Goal: Browse casually

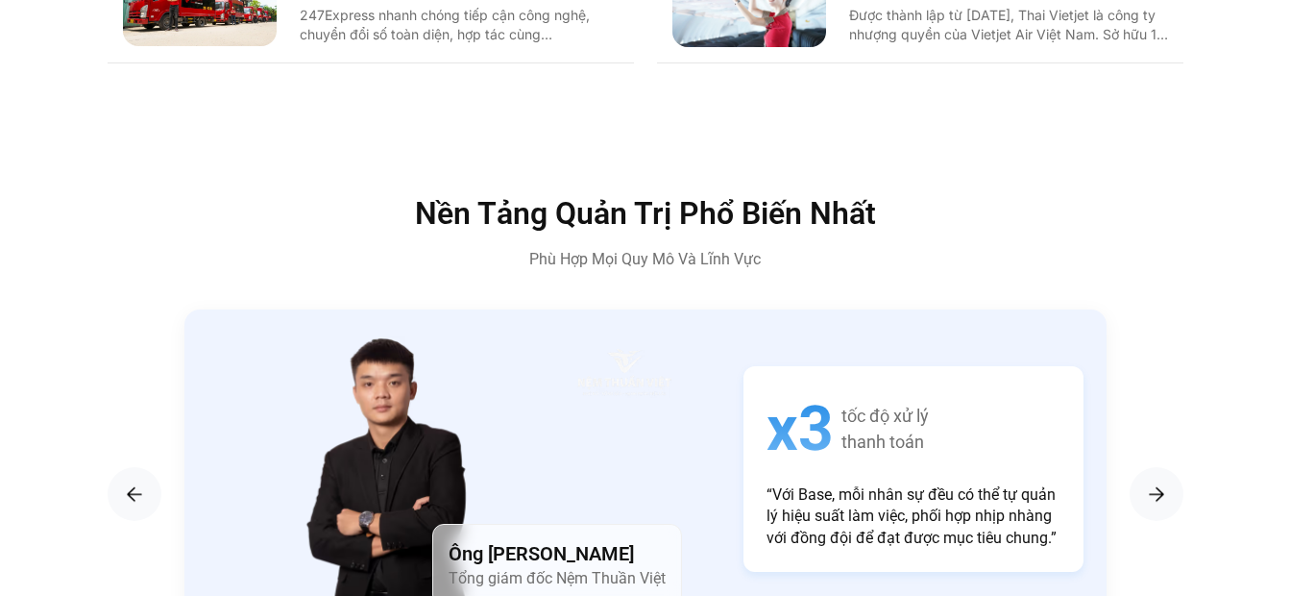
scroll to position [3074, 0]
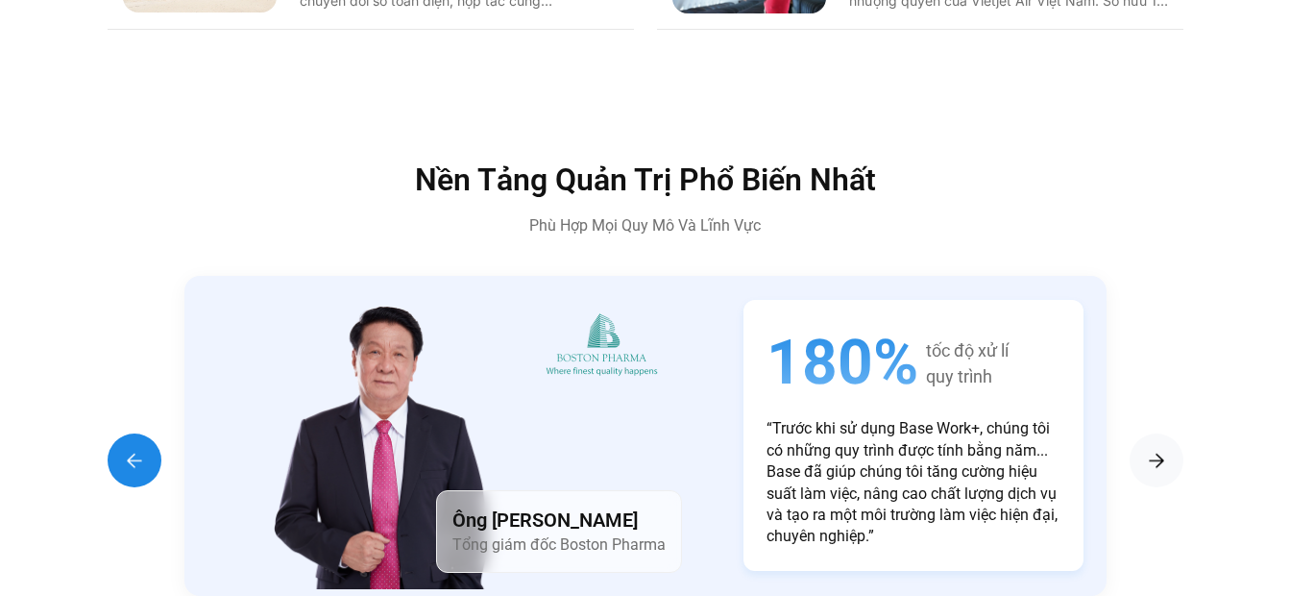
click at [140, 449] on img "Previous slide" at bounding box center [134, 460] width 23 height 23
click at [131, 449] on img "Previous slide" at bounding box center [134, 460] width 23 height 23
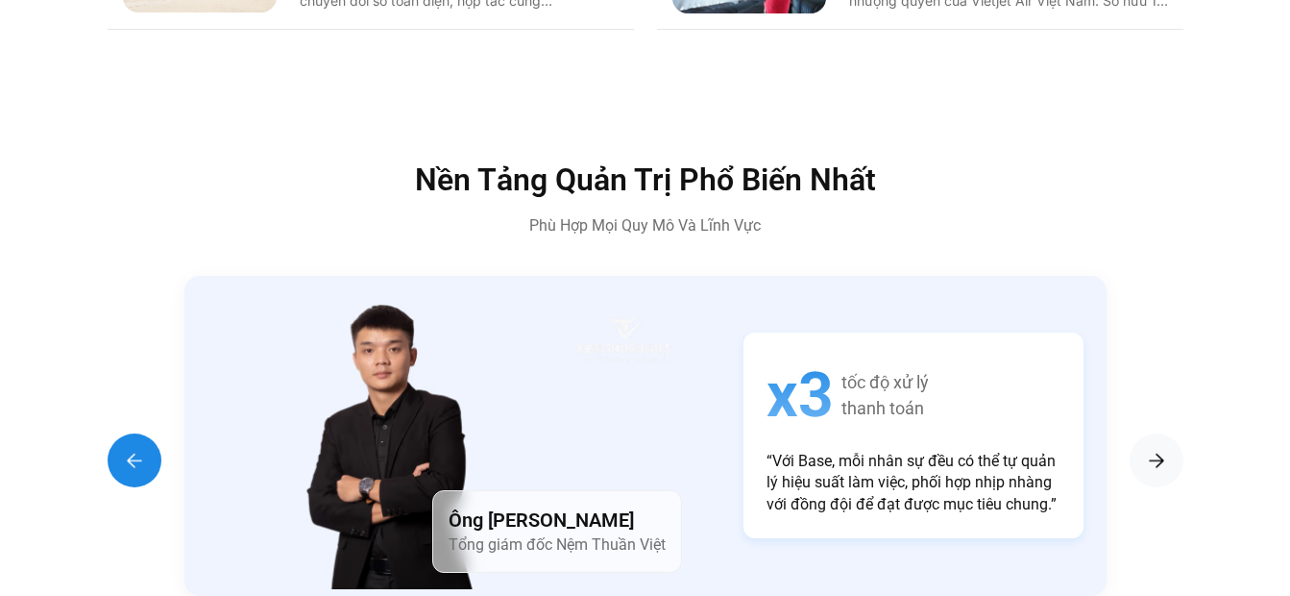
click at [131, 449] on img "Previous slide" at bounding box center [134, 460] width 23 height 23
click at [129, 449] on img "Previous slide" at bounding box center [134, 460] width 23 height 23
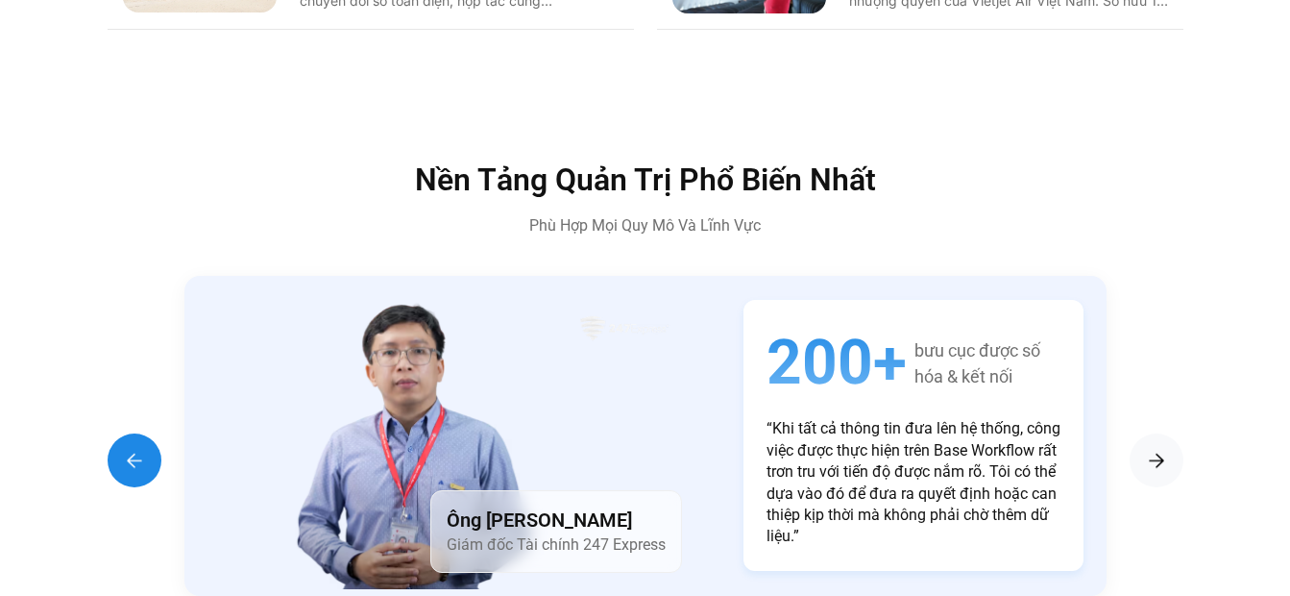
click at [129, 449] on img "Previous slide" at bounding box center [134, 460] width 23 height 23
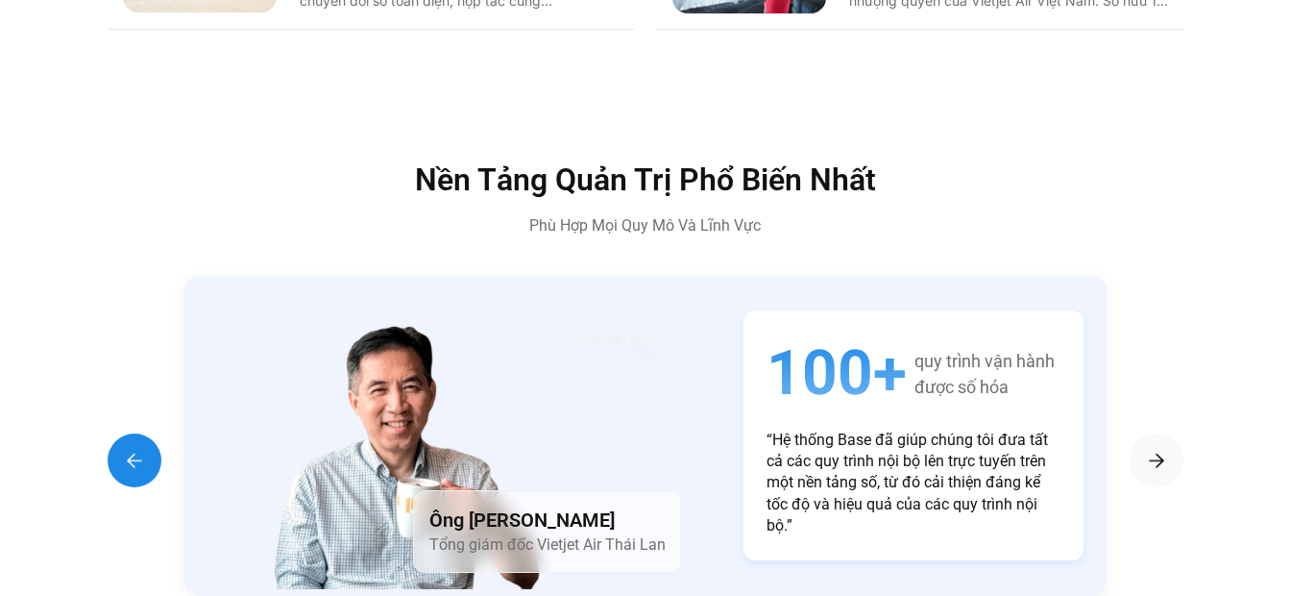
click at [129, 449] on img "Previous slide" at bounding box center [134, 460] width 23 height 23
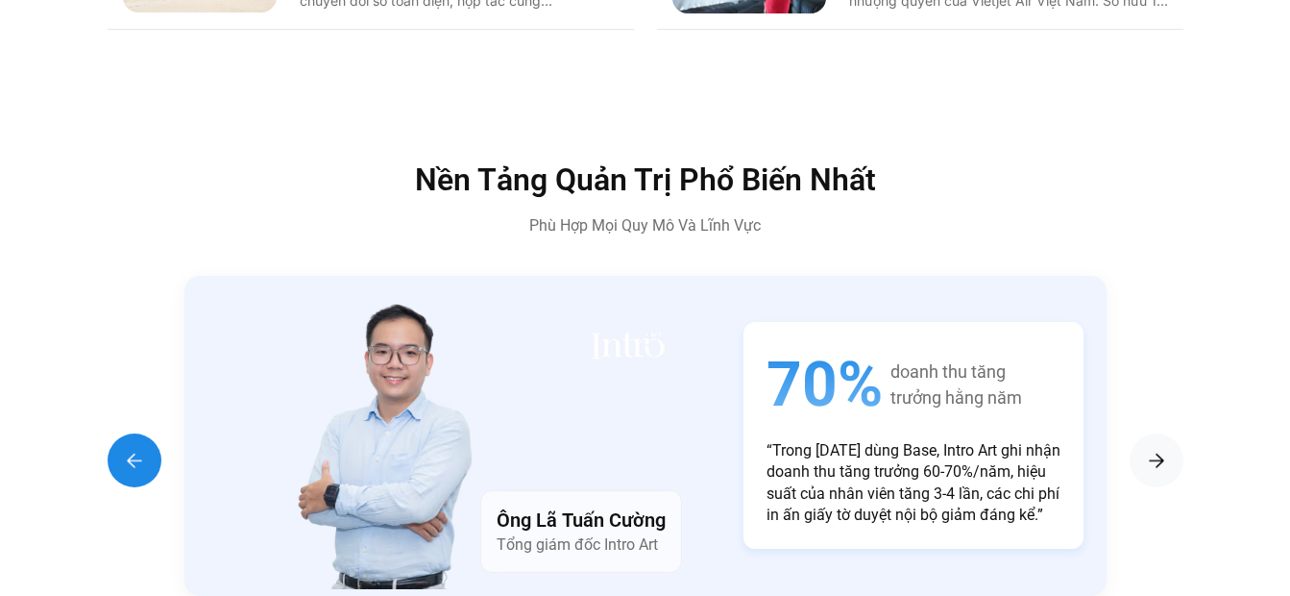
click at [129, 449] on img "Previous slide" at bounding box center [134, 460] width 23 height 23
